Goal: Browse casually: Explore the website without a specific task or goal

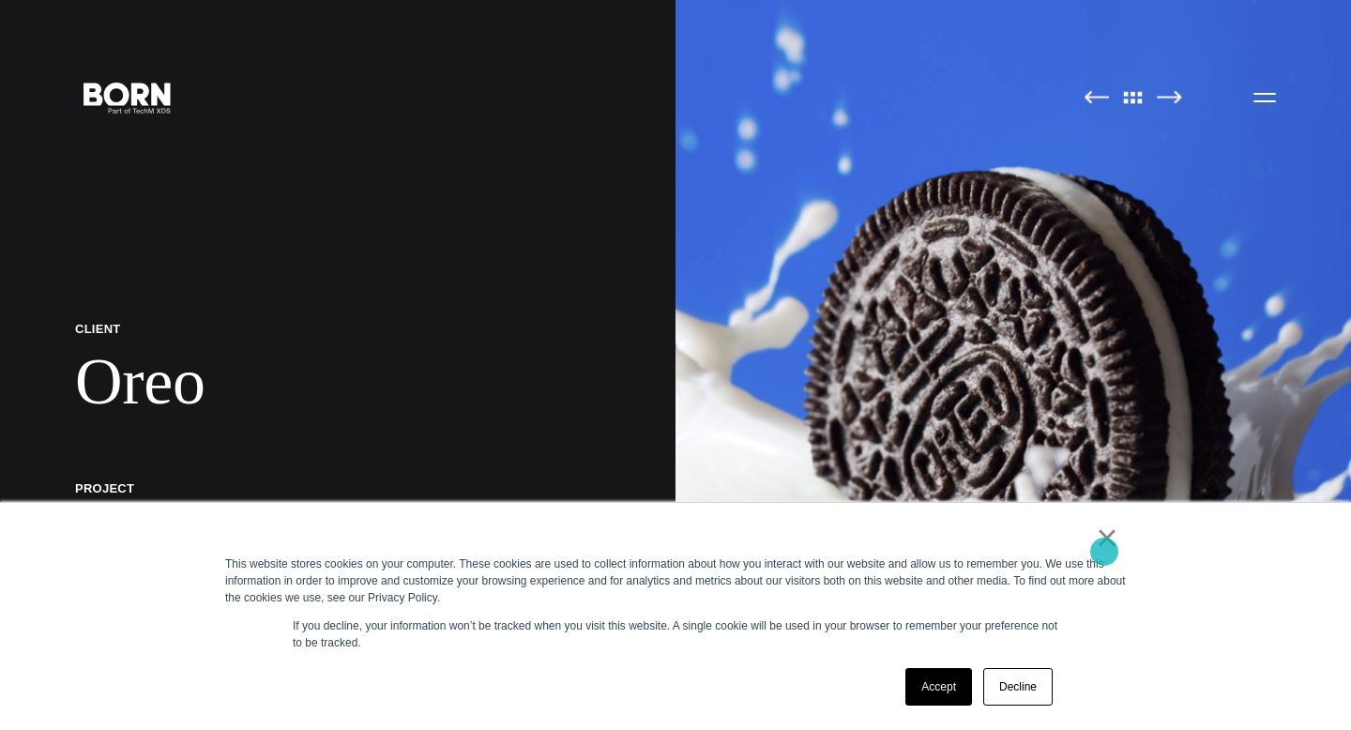
click at [1110, 546] on link "×" at bounding box center [1107, 537] width 23 height 17
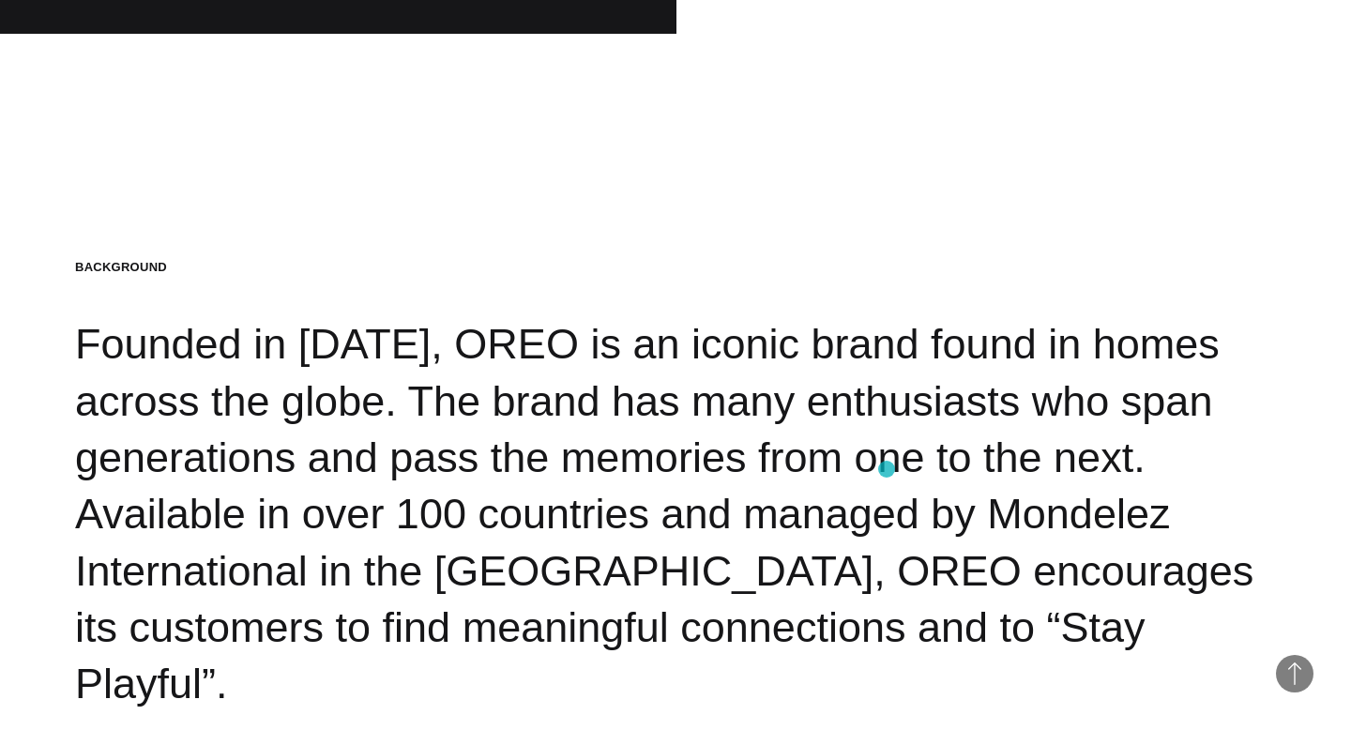
scroll to position [2164, 0]
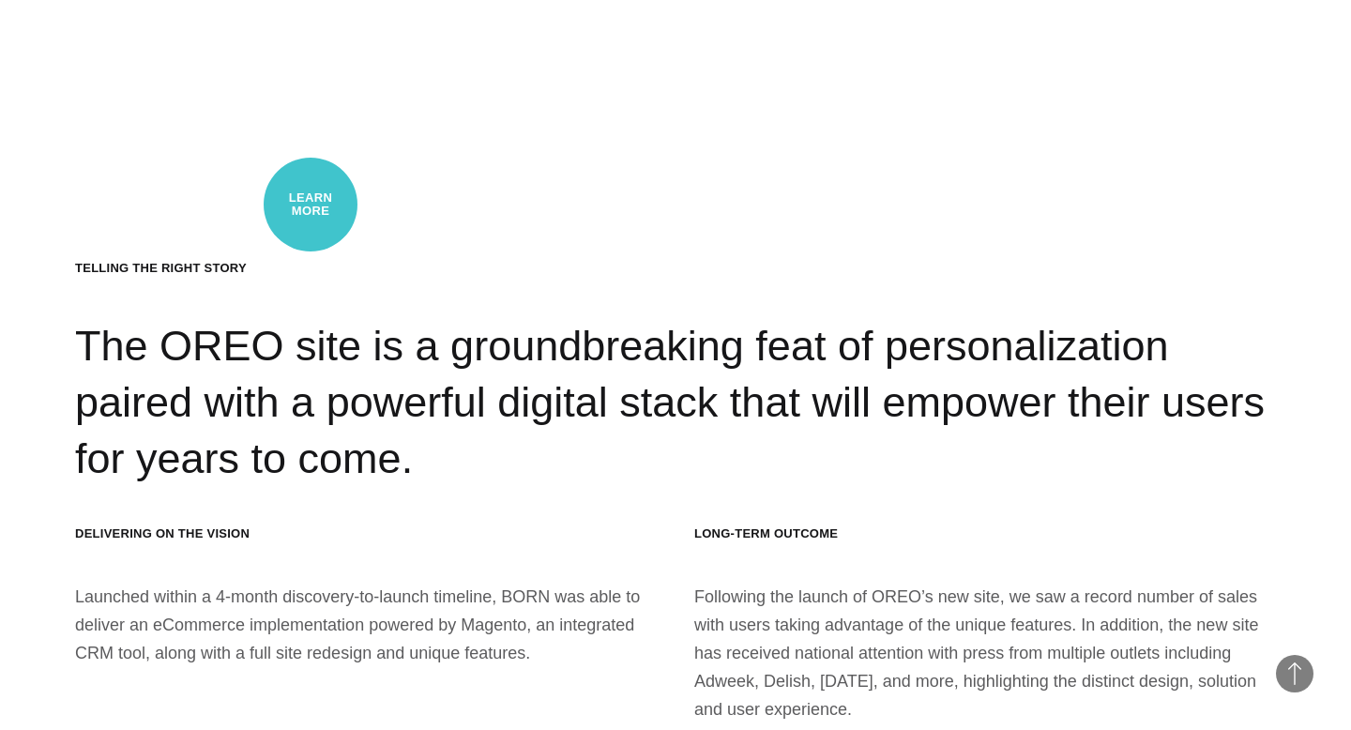
scroll to position [18249, 0]
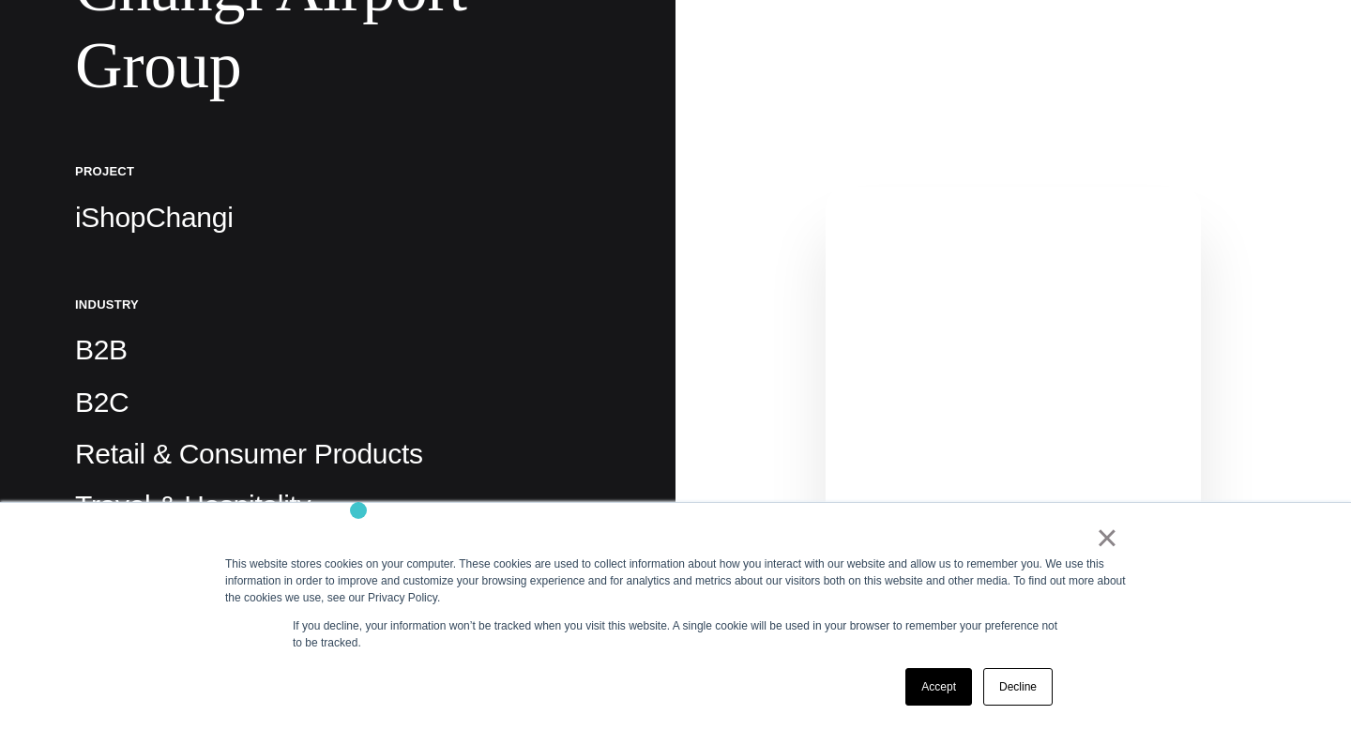
scroll to position [401, 0]
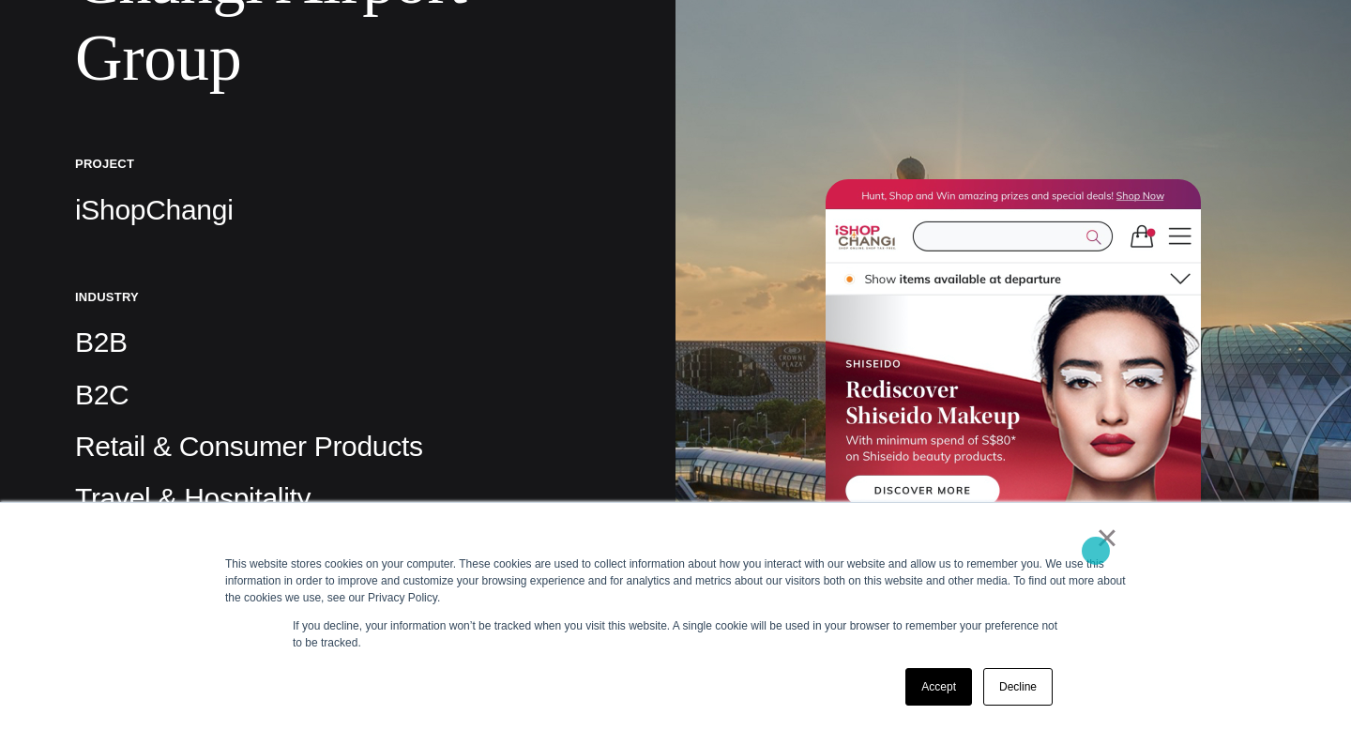
click at [1099, 546] on link "×" at bounding box center [1107, 537] width 23 height 17
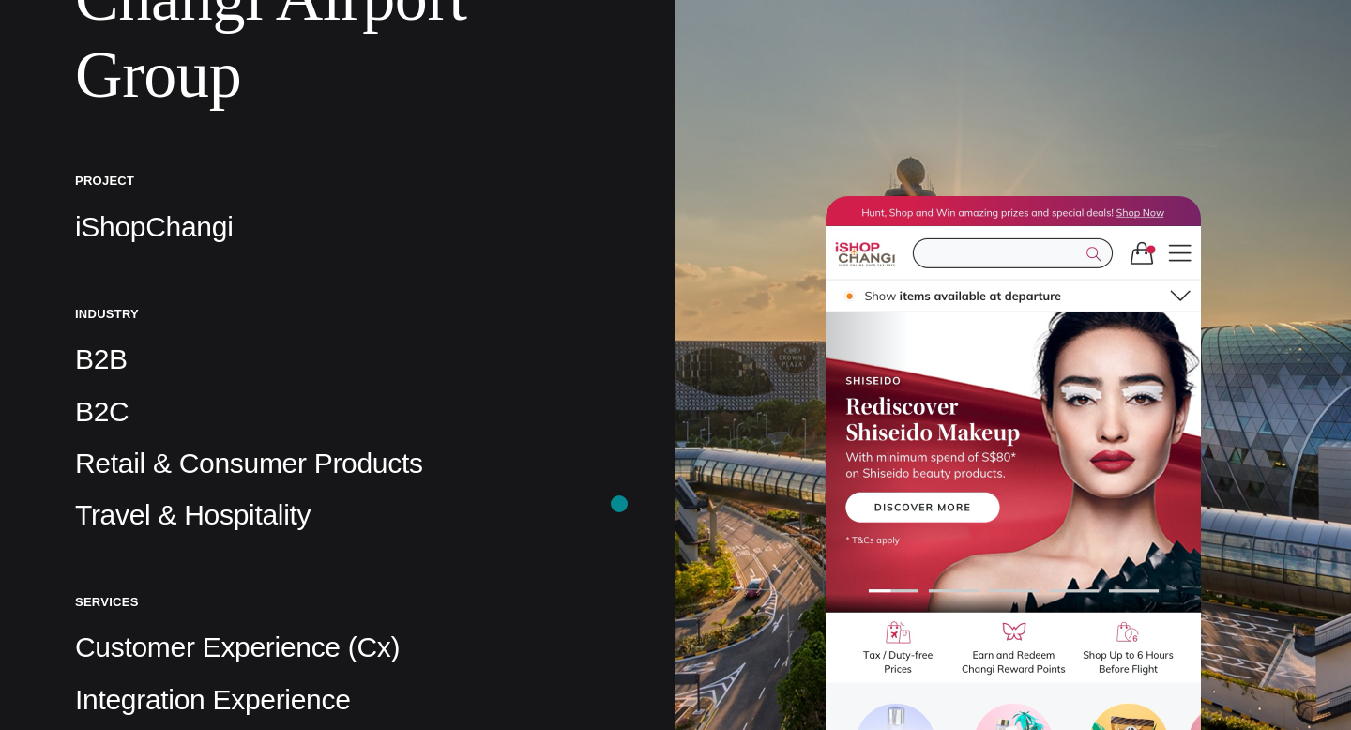
scroll to position [0, 0]
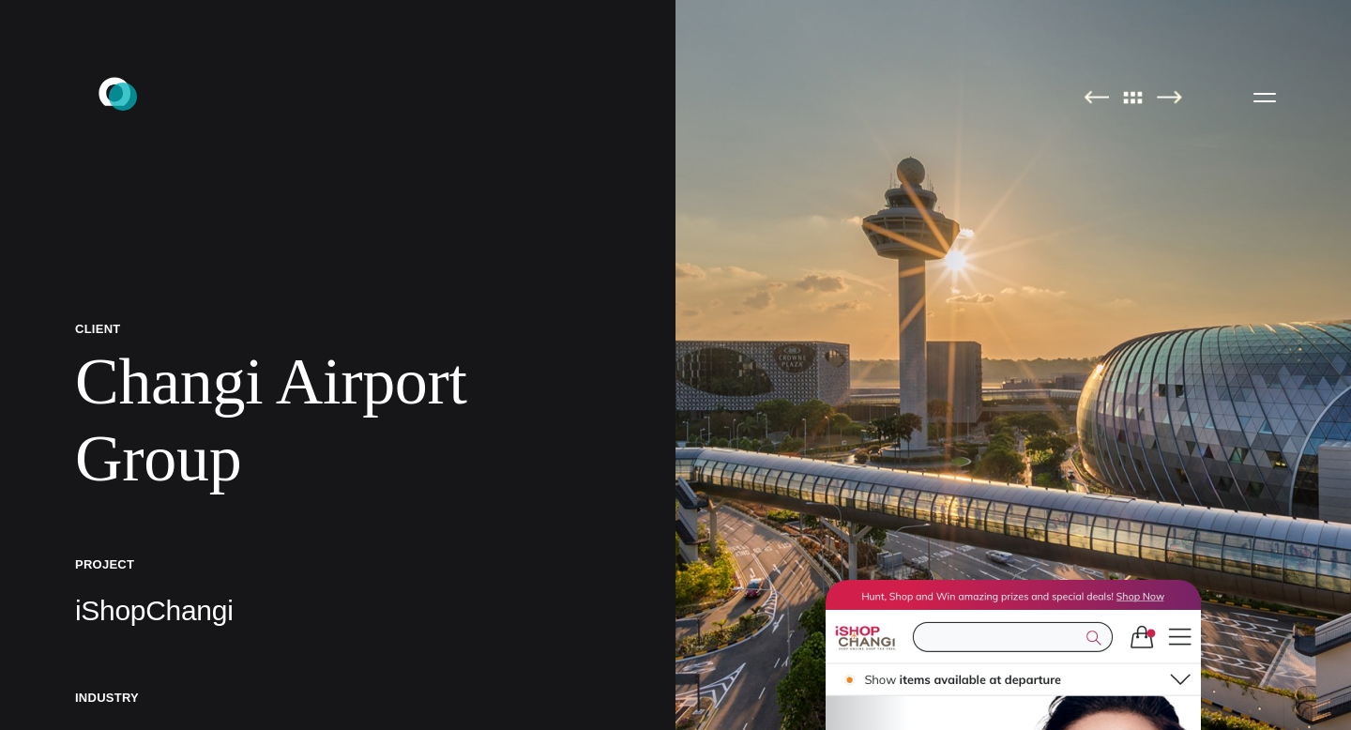
click at [123, 97] on icon at bounding box center [115, 91] width 32 height 28
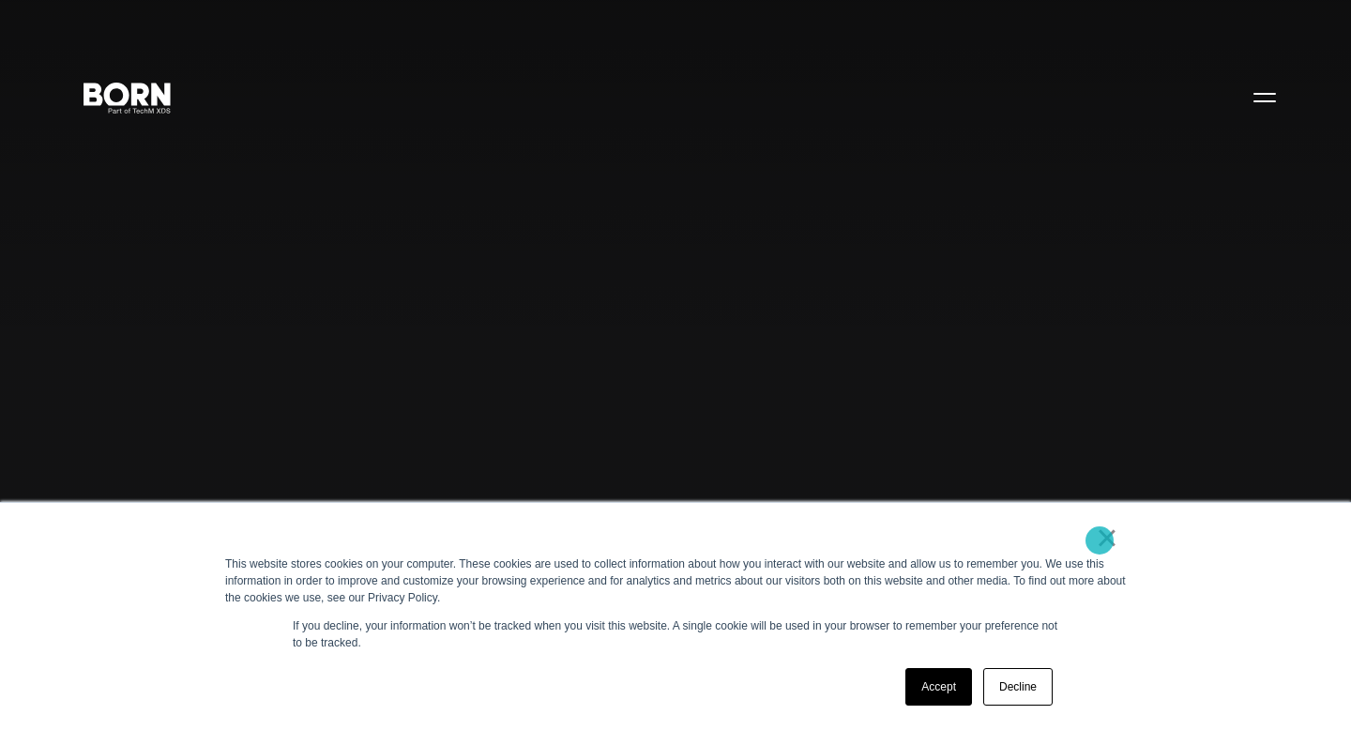
click at [1102, 539] on link "×" at bounding box center [1107, 537] width 23 height 17
